Goal: Information Seeking & Learning: Learn about a topic

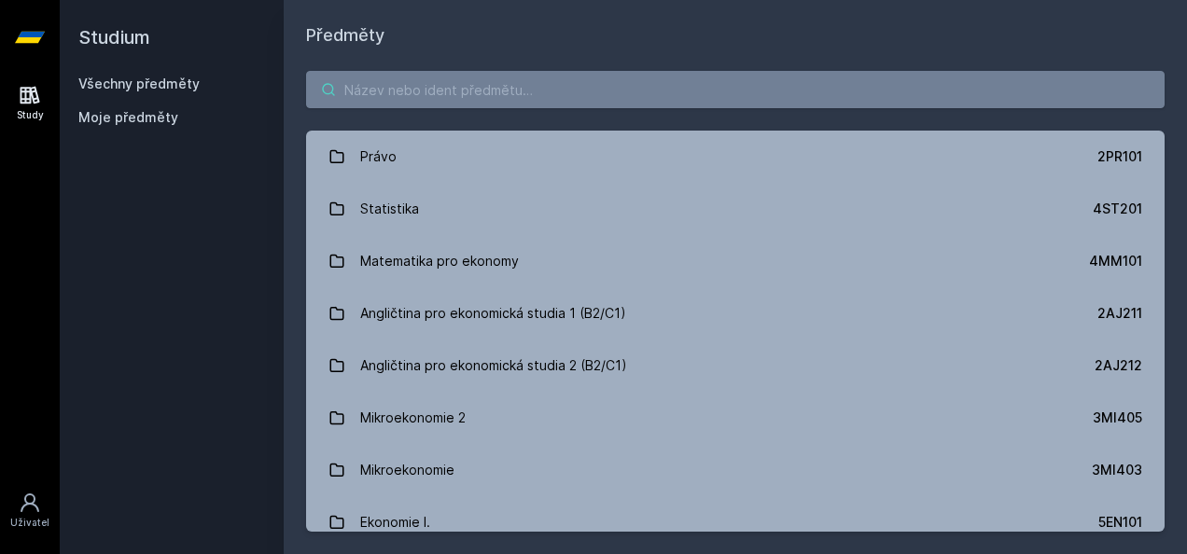
click at [558, 93] on input "search" at bounding box center [735, 89] width 858 height 37
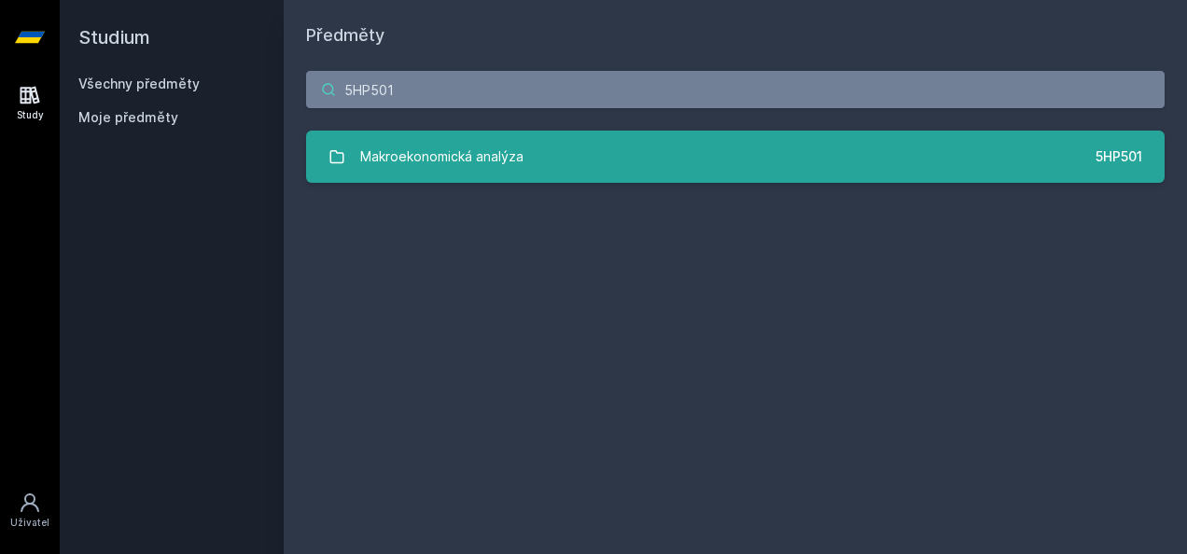
type input "5HP501"
click at [627, 162] on link "Makroekonomická analýza 5HP501" at bounding box center [735, 157] width 858 height 52
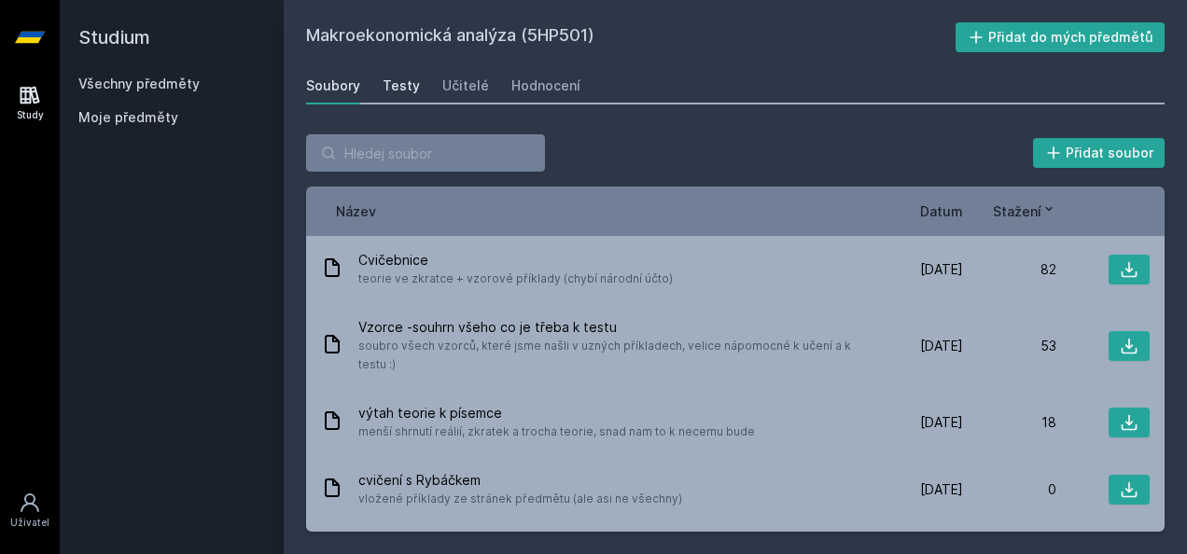
click at [407, 76] on div "Testy" at bounding box center [400, 85] width 37 height 19
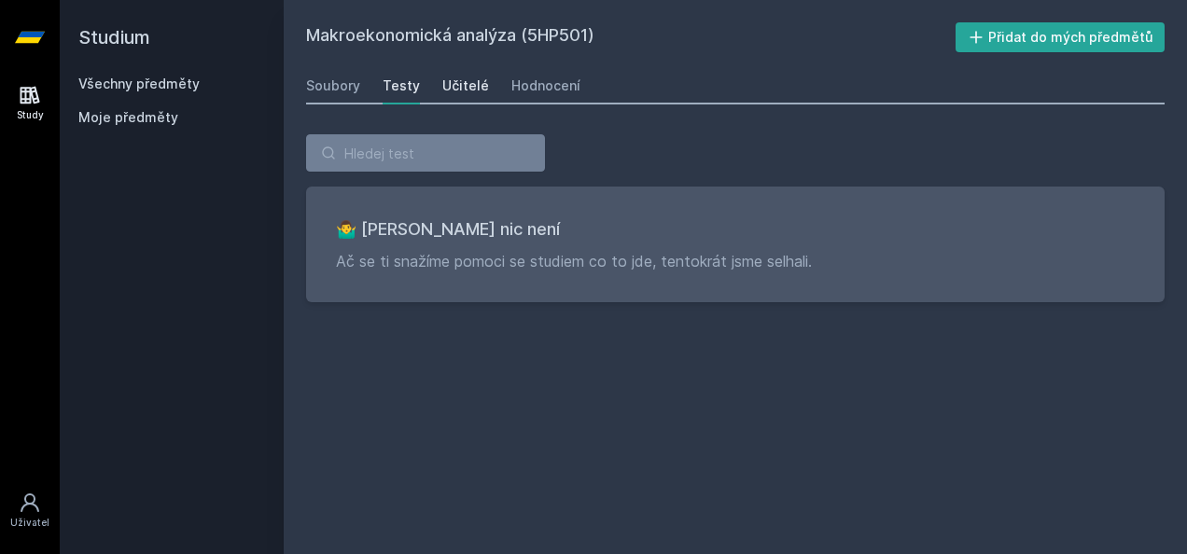
click at [474, 82] on div "Učitelé" at bounding box center [465, 85] width 47 height 19
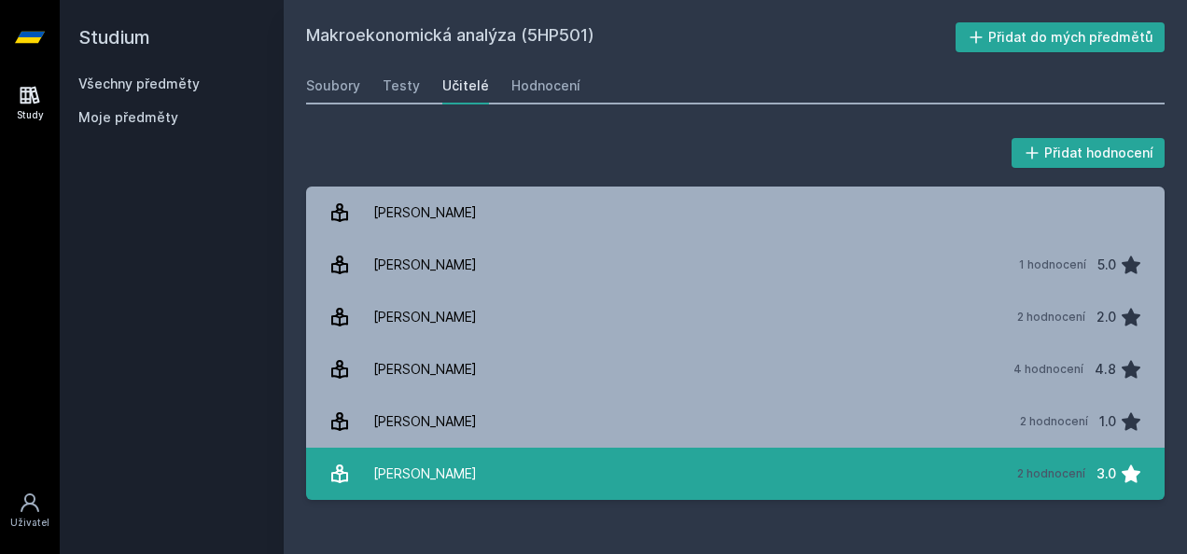
click at [453, 486] on div "[PERSON_NAME]" at bounding box center [425, 473] width 104 height 37
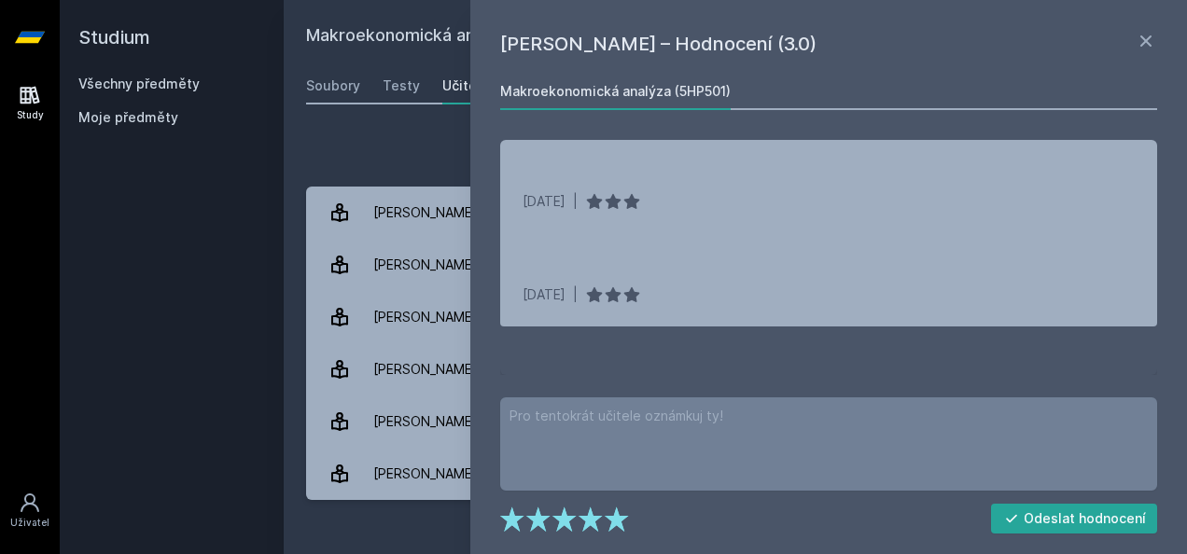
click at [305, 313] on div "Přidat hodnocení [PERSON_NAME] – Hodnocení (3.0) Makroekonomická analýza (5HP50…" at bounding box center [735, 317] width 903 height 410
click at [1142, 45] on icon at bounding box center [1145, 40] width 11 height 11
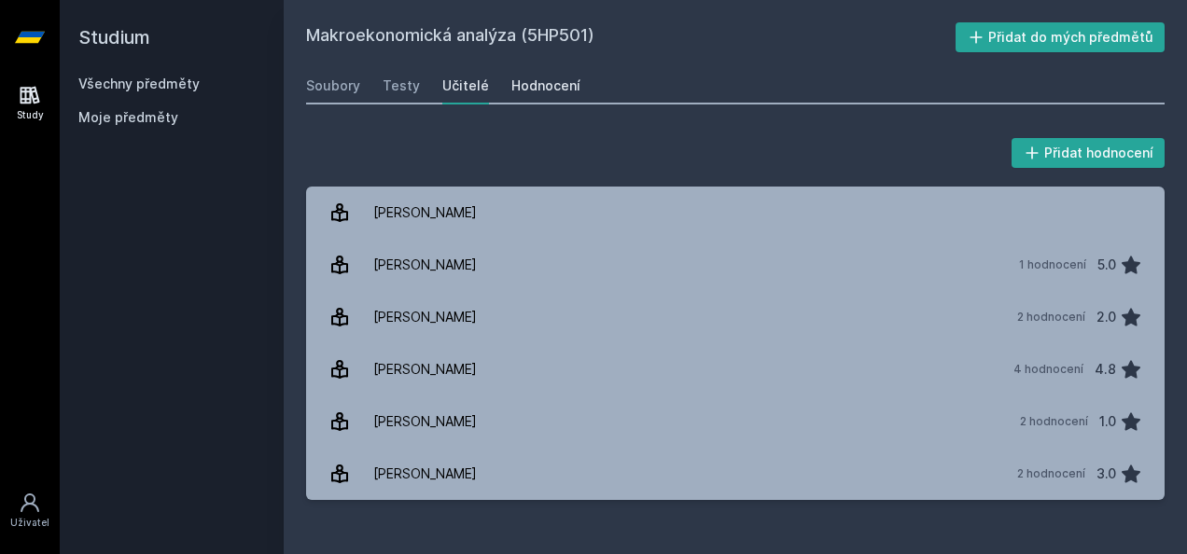
click at [546, 96] on link "Hodnocení" at bounding box center [545, 85] width 69 height 37
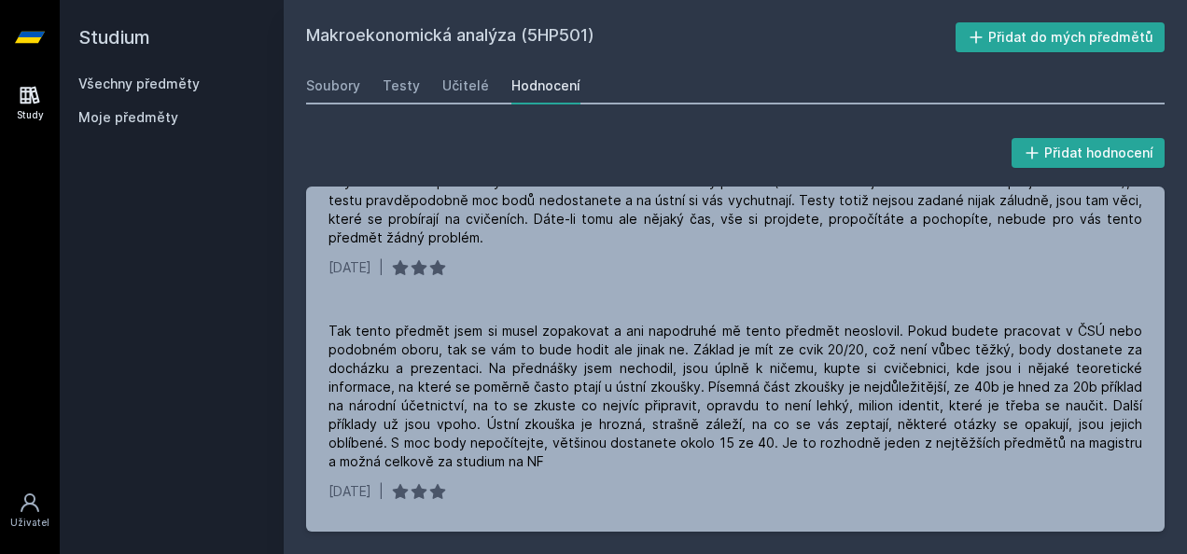
scroll to position [280, 0]
click at [317, 90] on div "Soubory" at bounding box center [333, 85] width 54 height 19
